Goal: Information Seeking & Learning: Learn about a topic

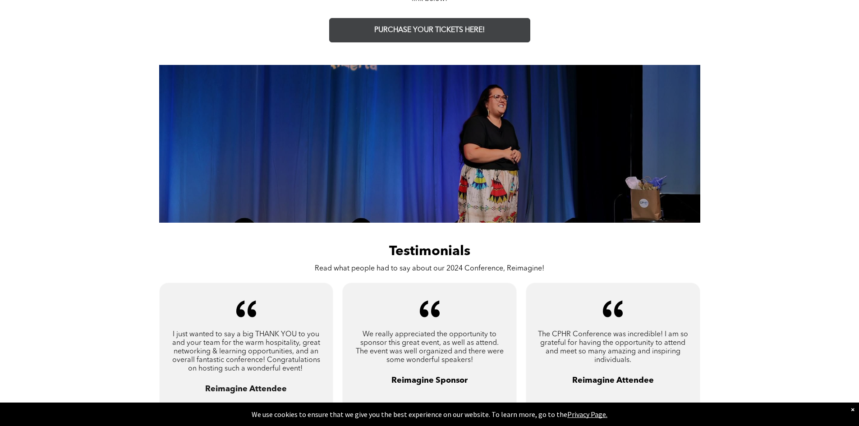
scroll to position [496, 0]
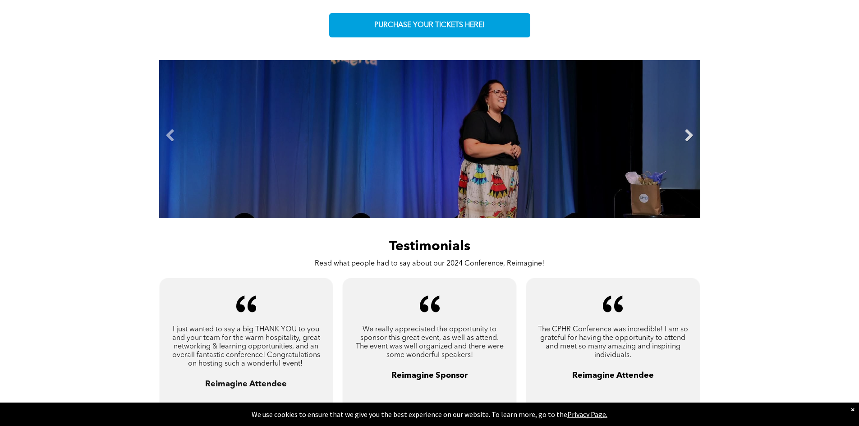
click at [686, 133] on link "Next" at bounding box center [689, 136] width 14 height 14
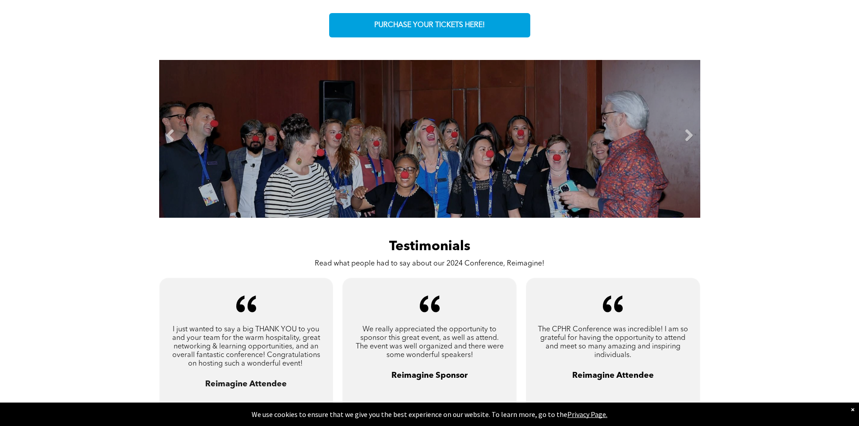
click at [692, 133] on link "Next" at bounding box center [689, 136] width 14 height 14
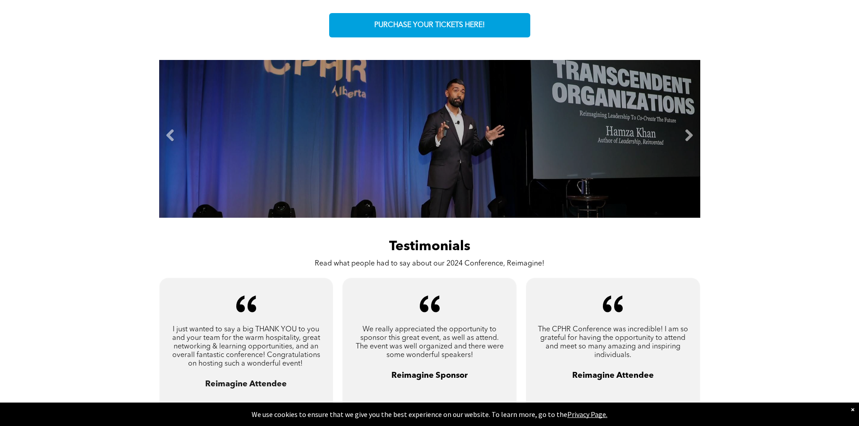
click at [692, 133] on link "Next" at bounding box center [689, 136] width 14 height 14
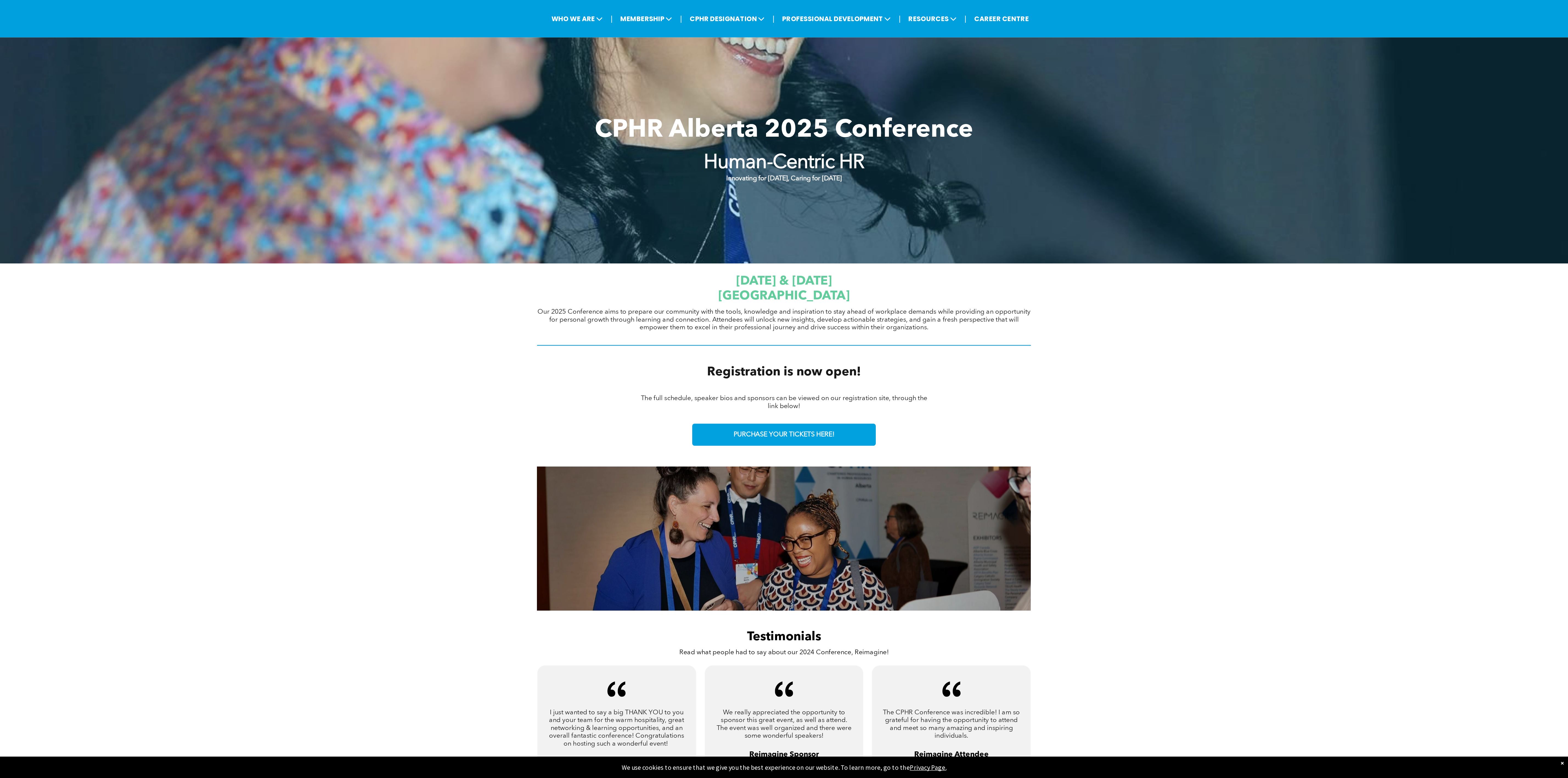
scroll to position [27, 0]
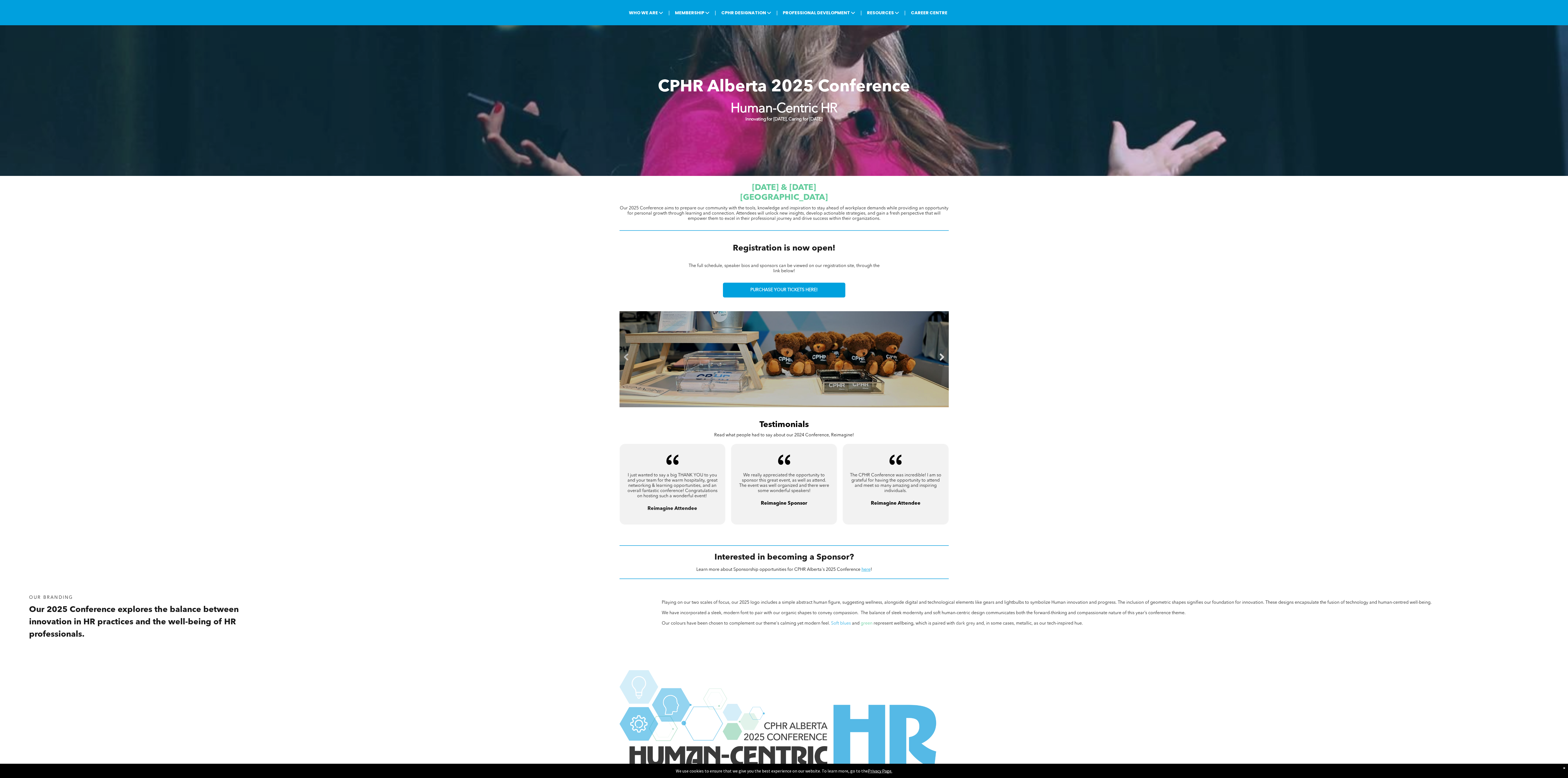
click at [522, 259] on link "Next" at bounding box center [942, 357] width 9 height 9
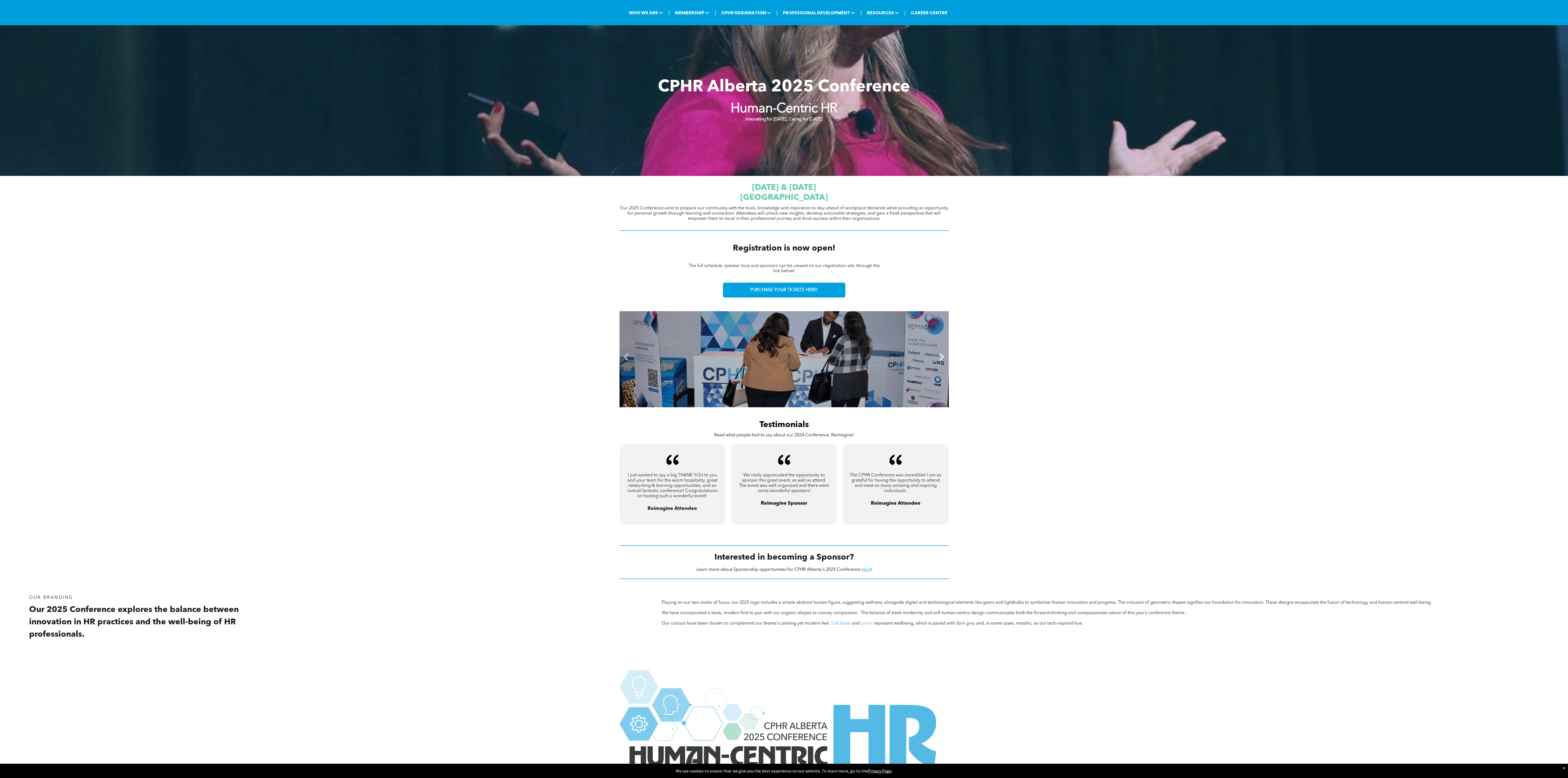
click at [522, 259] on link "Next" at bounding box center [942, 357] width 9 height 9
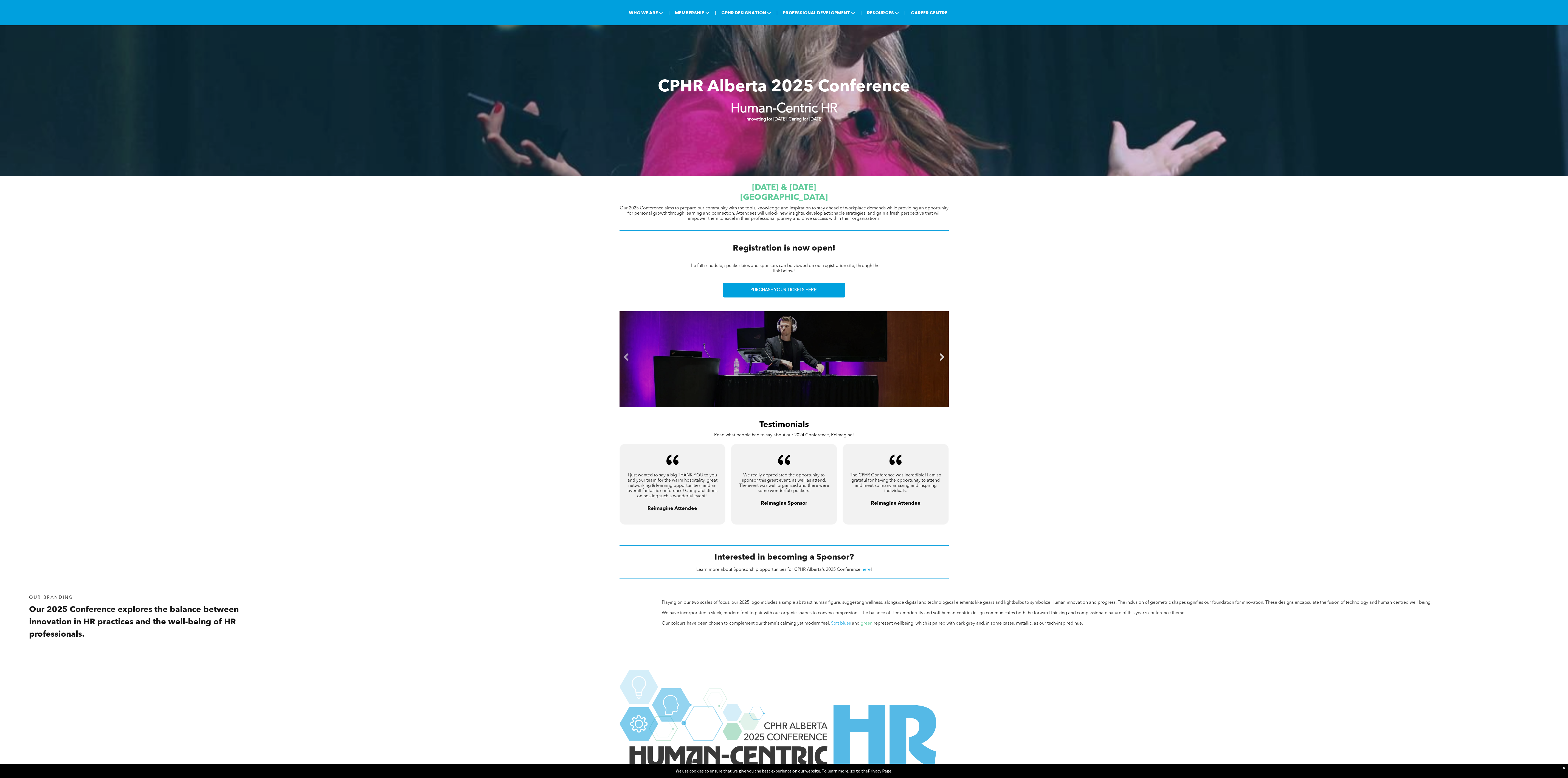
click at [522, 259] on link "Next" at bounding box center [942, 357] width 9 height 9
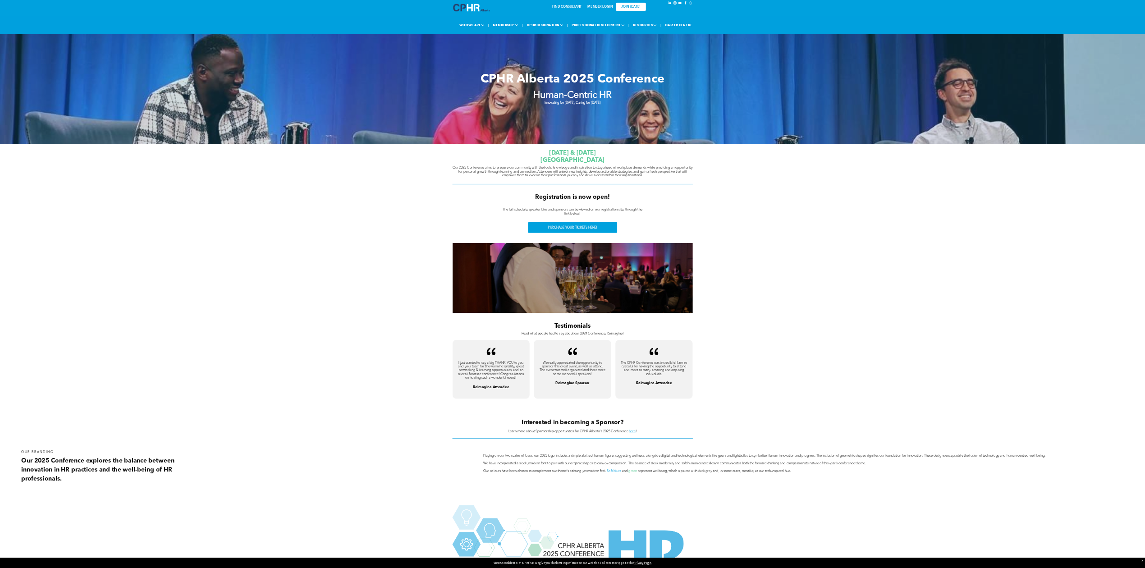
scroll to position [0, 0]
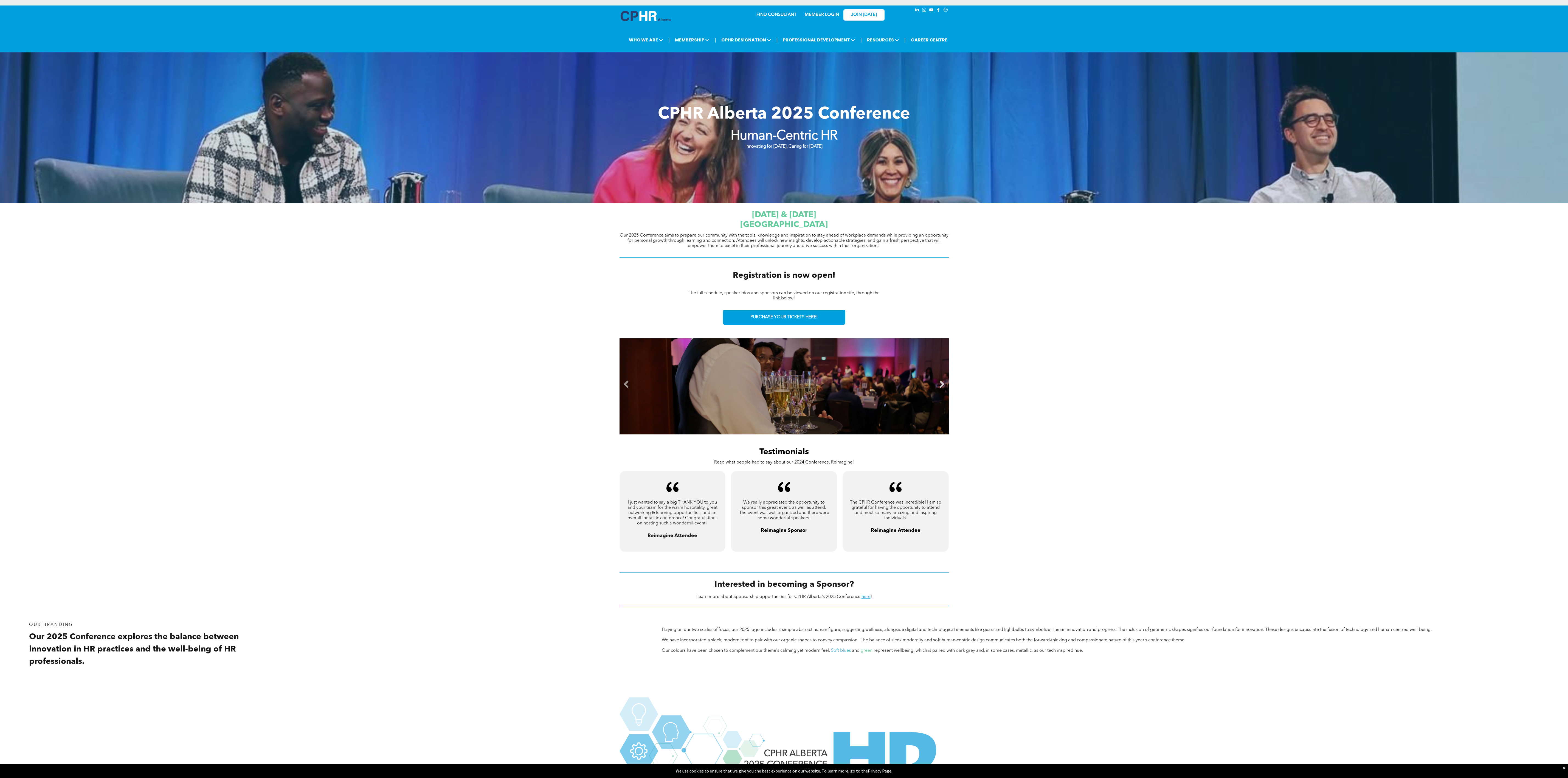
click at [522, 259] on link "Next" at bounding box center [942, 385] width 9 height 9
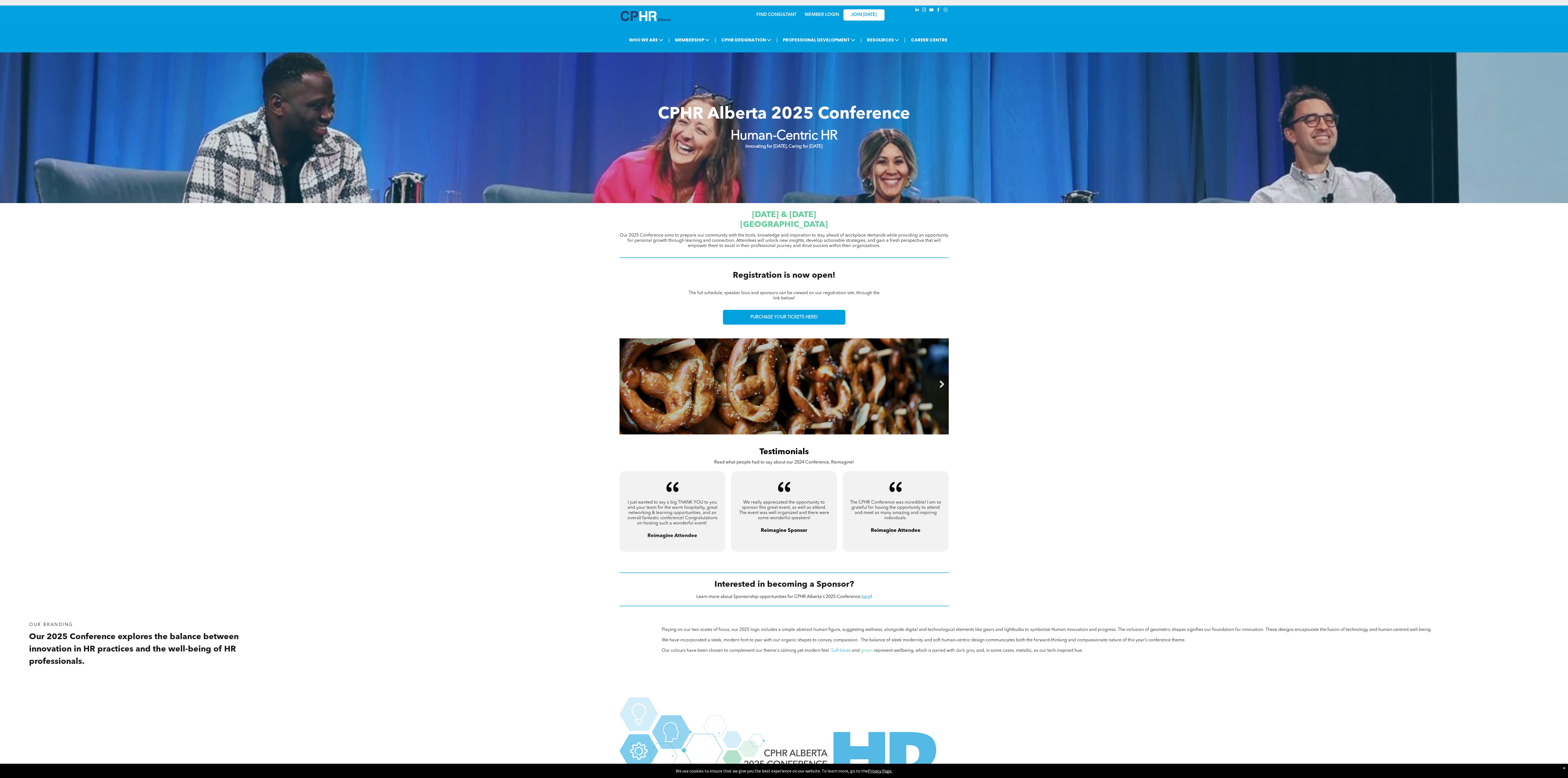
click at [522, 259] on link "Next" at bounding box center [942, 385] width 9 height 9
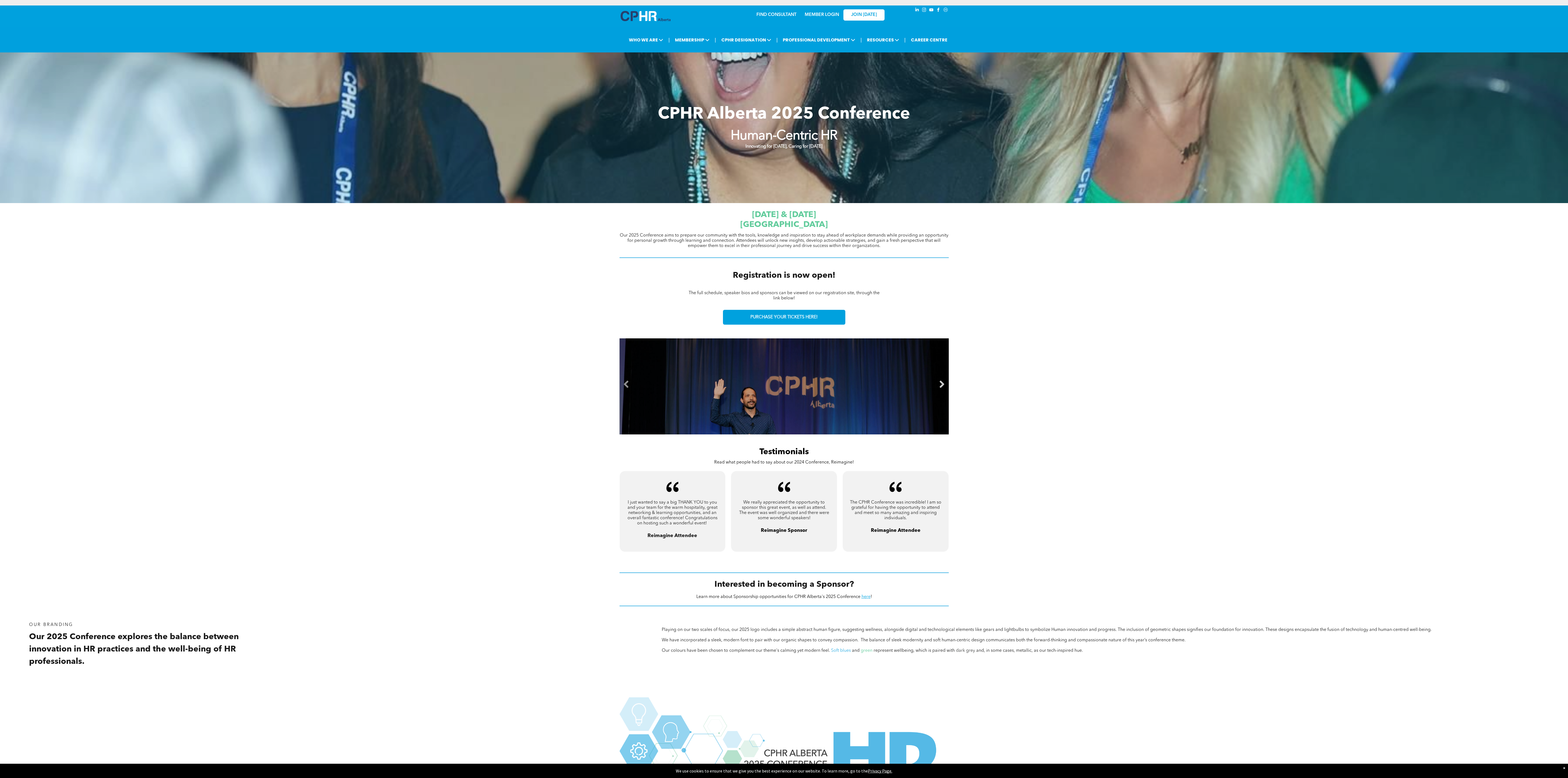
click at [522, 259] on link "Next" at bounding box center [942, 385] width 9 height 9
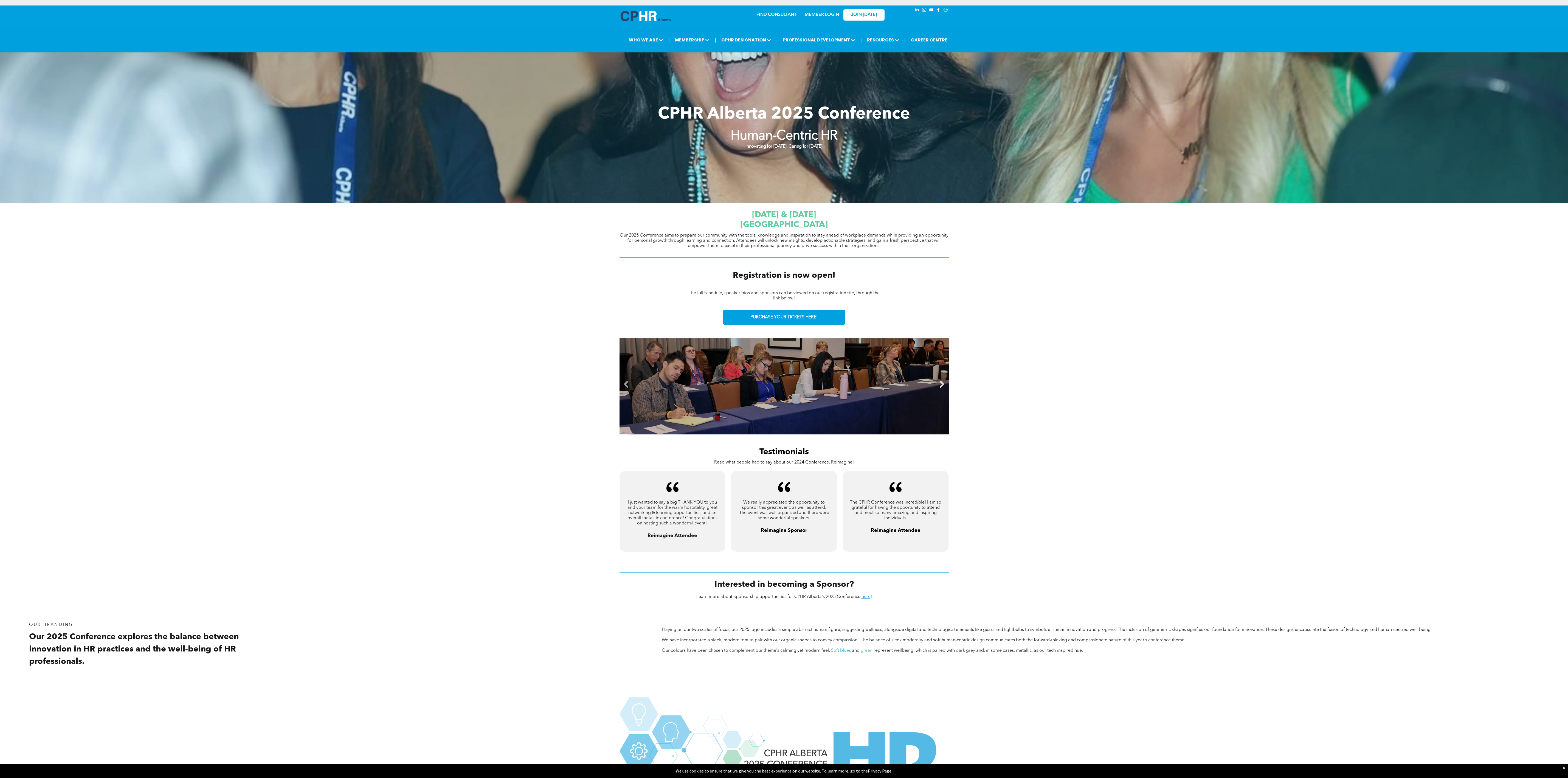
click at [522, 259] on link "Next" at bounding box center [942, 385] width 9 height 9
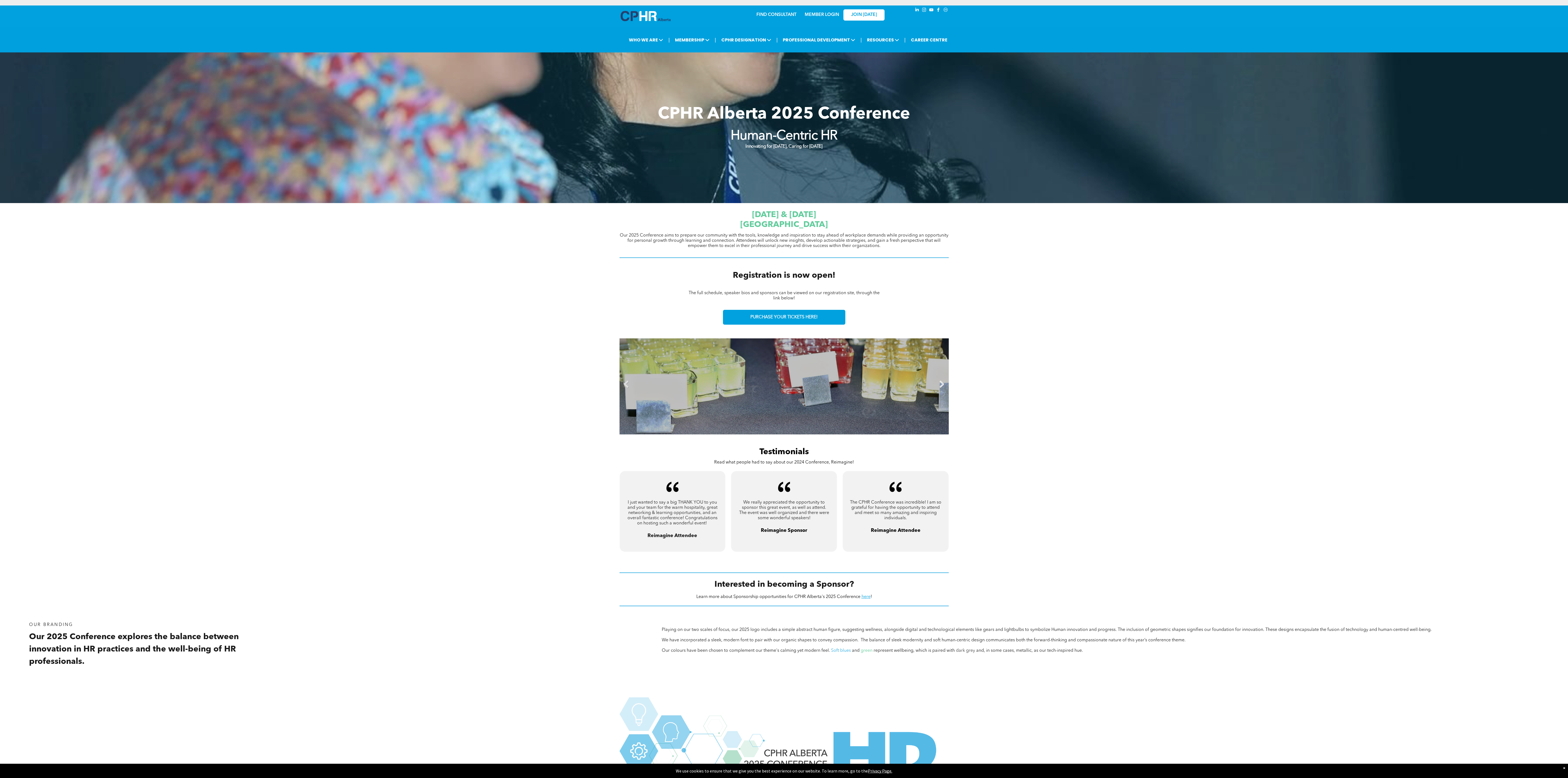
click at [522, 259] on link "Next" at bounding box center [942, 385] width 9 height 9
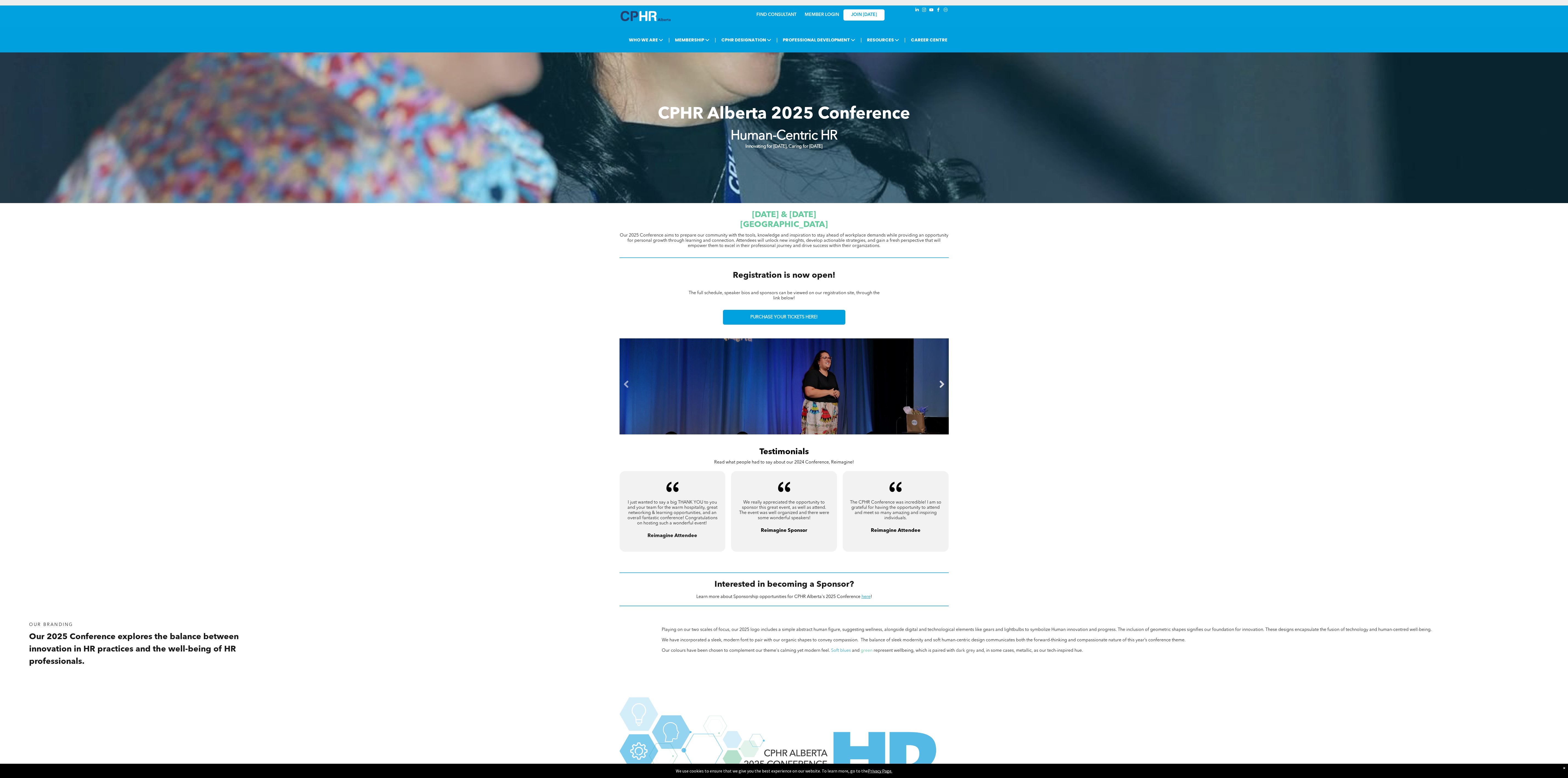
click at [522, 259] on link "Next" at bounding box center [942, 385] width 9 height 9
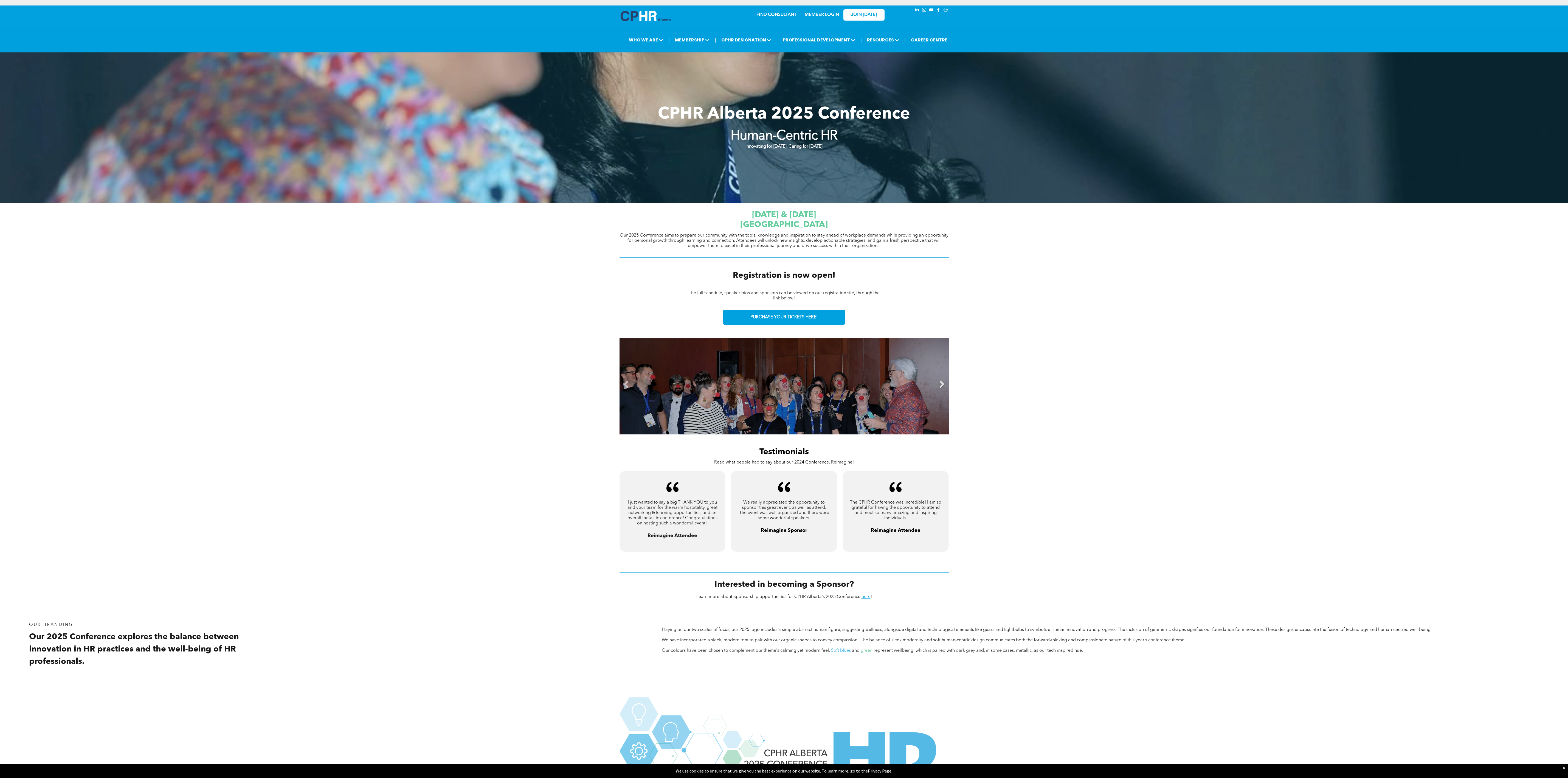
click at [522, 259] on link "Next" at bounding box center [942, 385] width 9 height 9
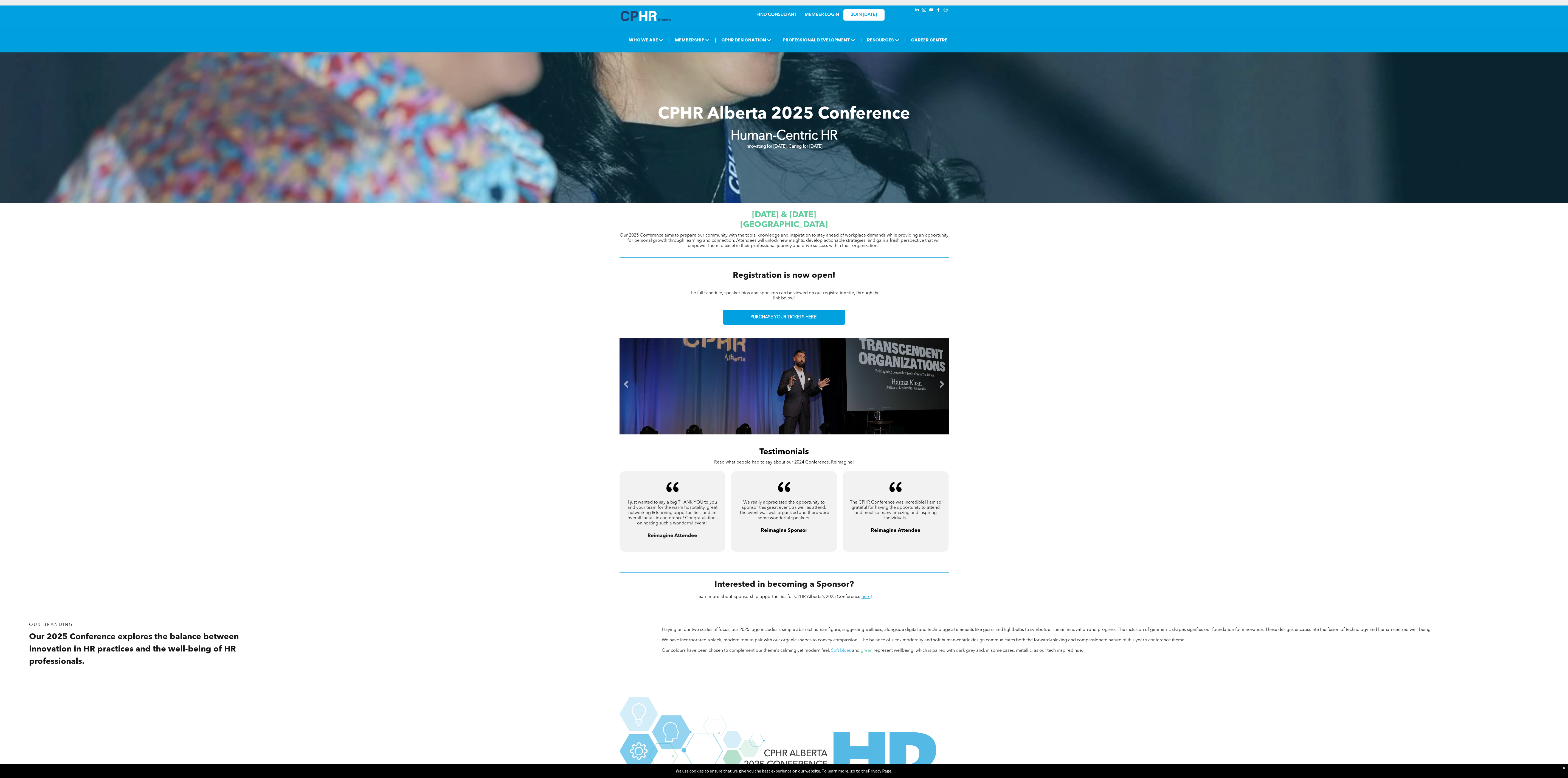
click at [522, 259] on link "Next" at bounding box center [942, 385] width 9 height 9
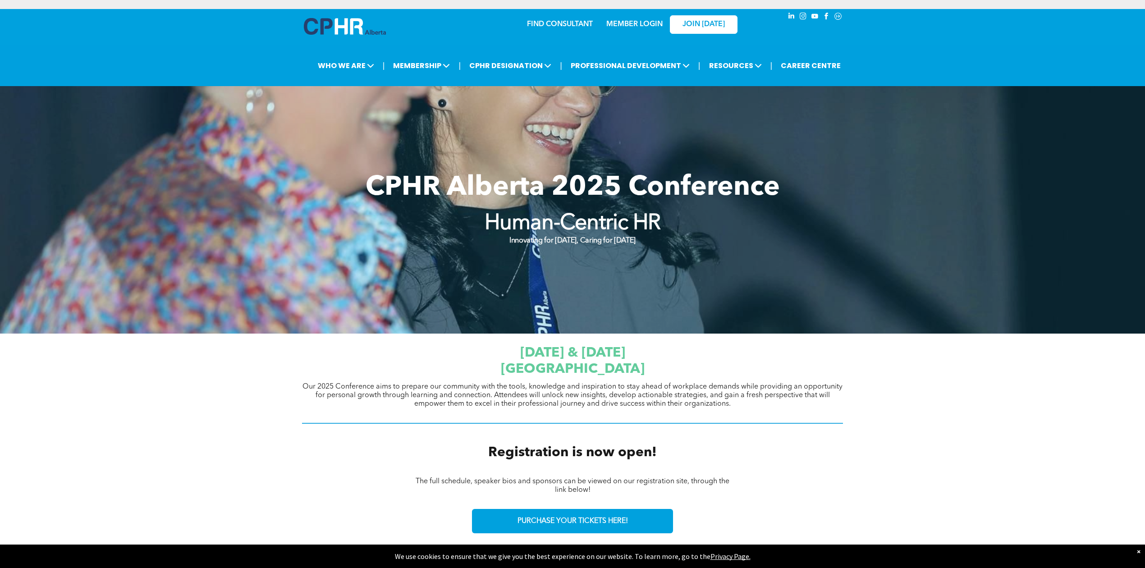
click at [271, 170] on div at bounding box center [572, 209] width 1145 height 247
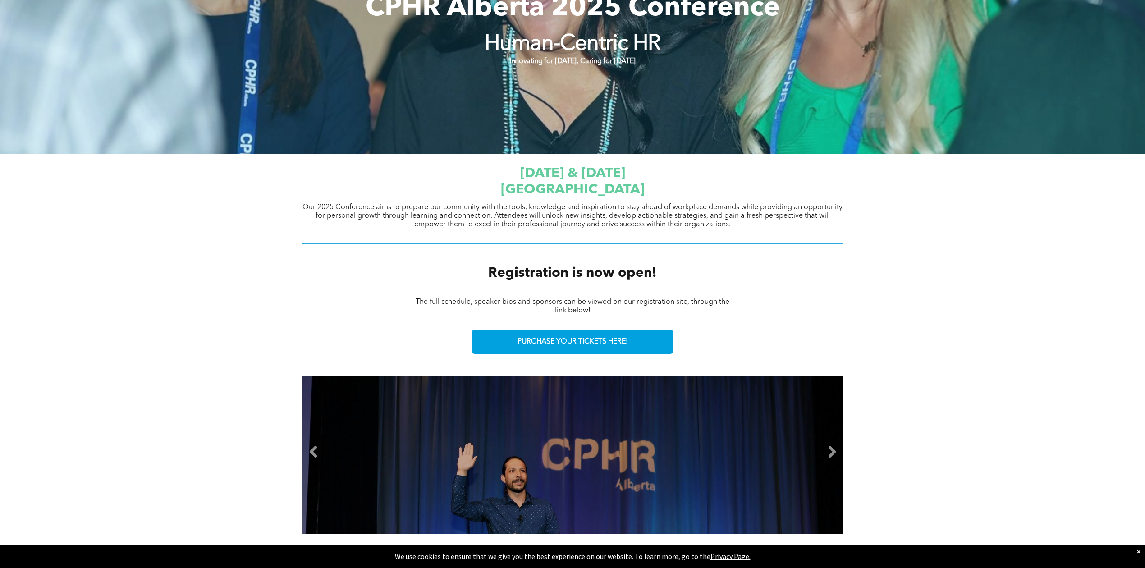
scroll to position [180, 0]
